Goal: Information Seeking & Learning: Learn about a topic

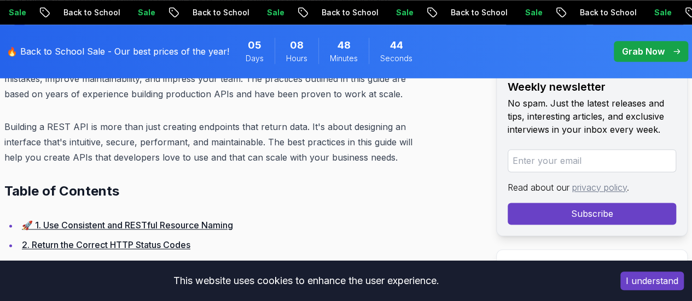
scroll to position [711, 0]
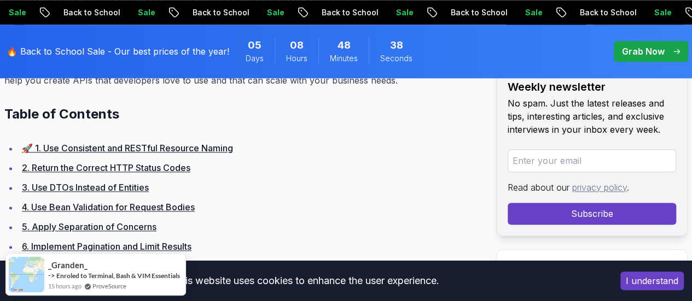
click at [123, 182] on link "3. Use DTOs Instead of Entities" at bounding box center [85, 187] width 127 height 11
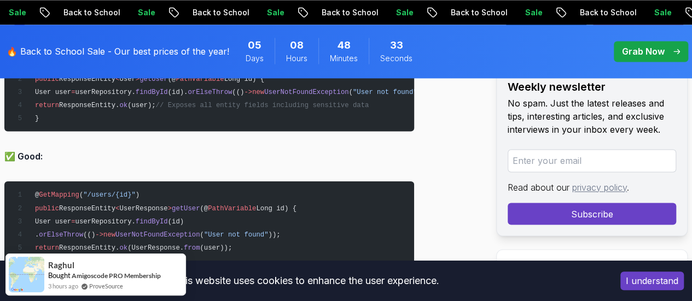
scroll to position [2931, 0]
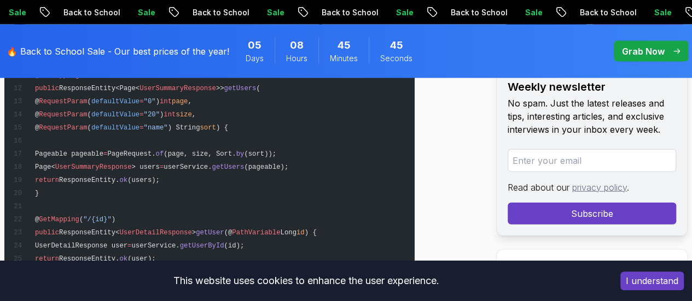
scroll to position [5393, 0]
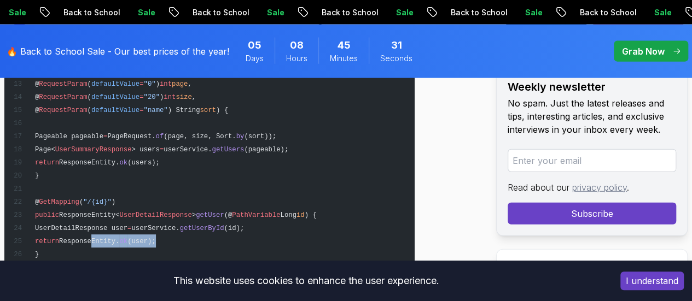
drag, startPoint x: 125, startPoint y: 205, endPoint x: 193, endPoint y: 201, distance: 67.4
click at [193, 201] on pre "@ RestController @ RequestMapping ( "/api/v1/users" ) @ Validated public class …" at bounding box center [209, 228] width 410 height 630
drag, startPoint x: 89, startPoint y: 204, endPoint x: 185, endPoint y: 203, distance: 95.7
click at [185, 203] on pre "@ RestController @ RequestMapping ( "/api/v1/users" ) @ Validated public class …" at bounding box center [209, 228] width 410 height 630
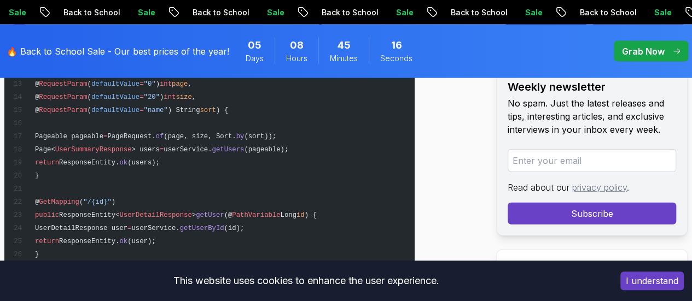
click at [189, 235] on pre "@ RestController @ RequestMapping ( "/api/v1/users" ) @ Validated public class …" at bounding box center [209, 228] width 410 height 630
click at [258, 220] on pre "@ RestController @ RequestMapping ( "/api/v1/users" ) @ Validated public class …" at bounding box center [209, 228] width 410 height 630
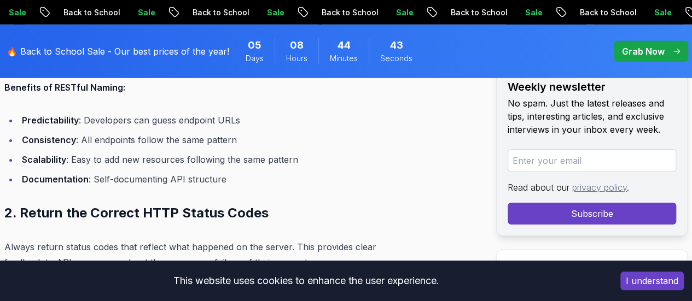
scroll to position [0, 0]
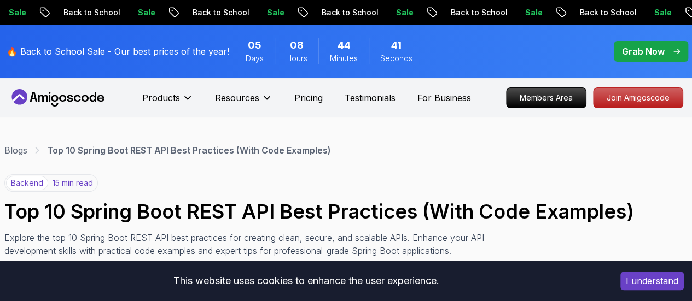
click at [646, 275] on button "I understand" at bounding box center [651, 281] width 63 height 19
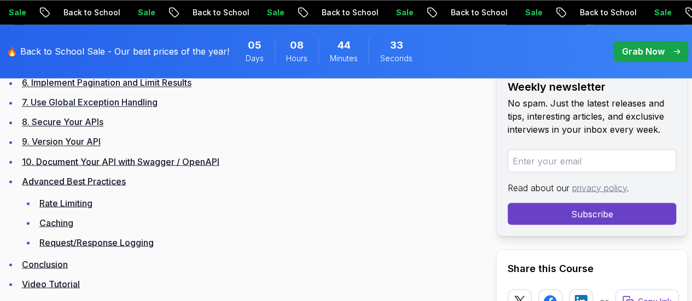
scroll to position [656, 0]
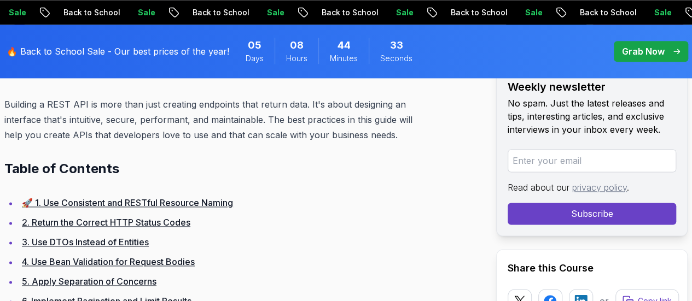
click at [120, 195] on li "🚀 1. Use Consistent and RESTful Resource Naming" at bounding box center [216, 202] width 395 height 15
click at [118, 197] on link "🚀 1. Use Consistent and RESTful Resource Naming" at bounding box center [127, 202] width 211 height 11
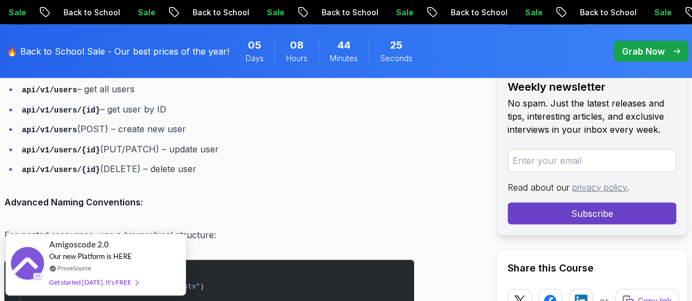
scroll to position [1442, 0]
